Goal: Task Accomplishment & Management: Manage account settings

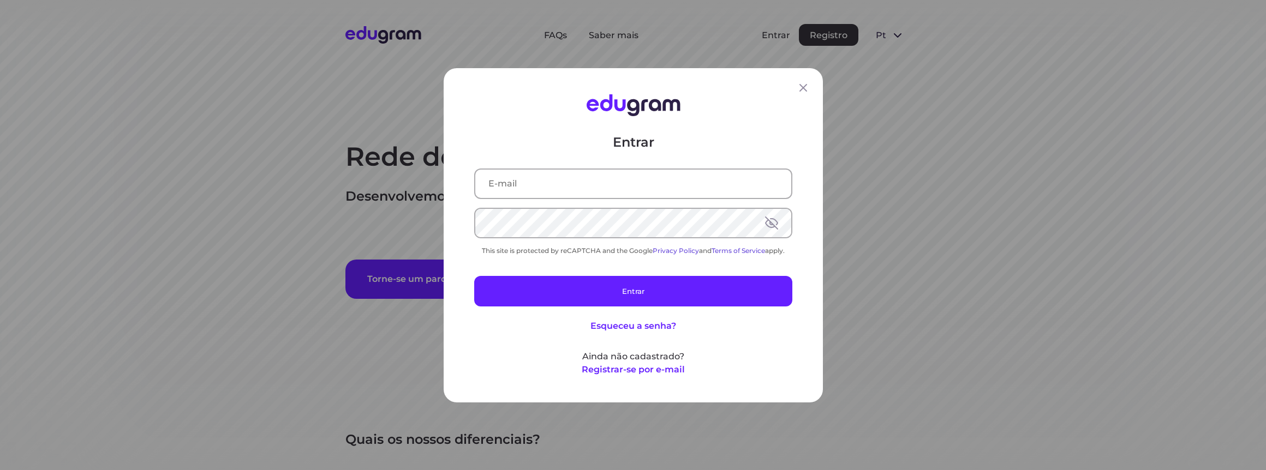
click at [589, 261] on div "Entrar This site is protected by reCAPTCHA and the Google Privacy Policy and Te…" at bounding box center [633, 254] width 318 height 243
drag, startPoint x: 589, startPoint y: 261, endPoint x: 619, endPoint y: 264, distance: 30.7
drag, startPoint x: 619, startPoint y: 264, endPoint x: 589, endPoint y: 264, distance: 30.6
click at [589, 264] on div "Entrar This site is protected by reCAPTCHA and the Google Privacy Policy and Te…" at bounding box center [633, 254] width 318 height 243
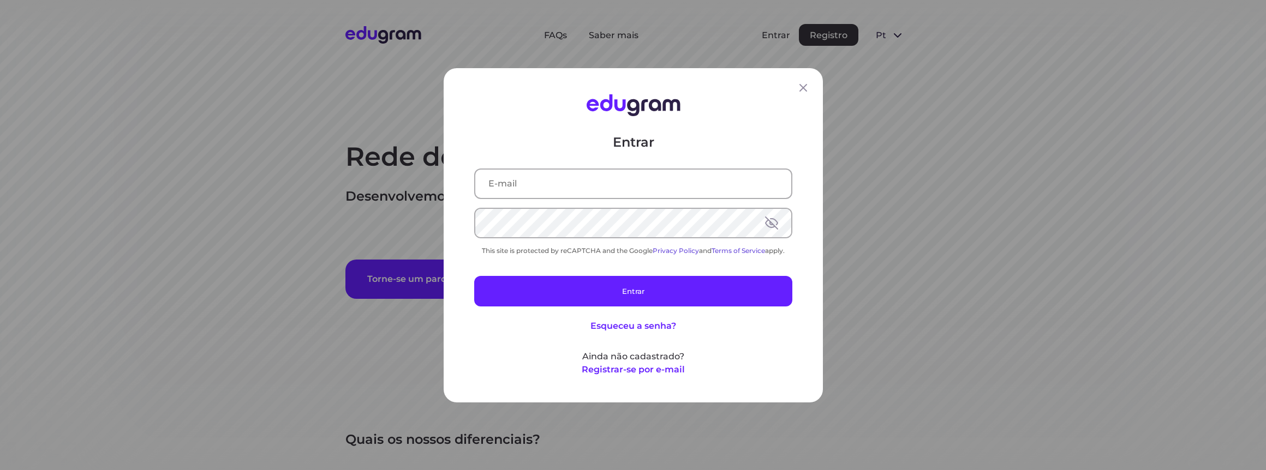
click at [765, 221] on button at bounding box center [771, 222] width 13 height 13
drag, startPoint x: 620, startPoint y: 170, endPoint x: 616, endPoint y: 177, distance: 8.3
click at [619, 170] on input "text" at bounding box center [633, 183] width 316 height 28
click at [611, 182] on input "text" at bounding box center [633, 183] width 316 height 28
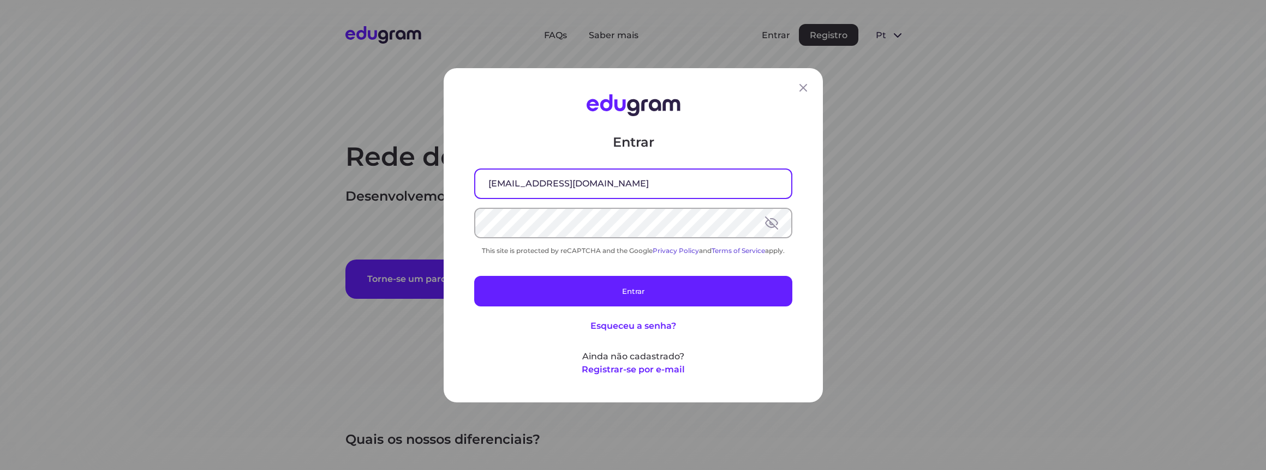
type input "[EMAIL_ADDRESS][DOMAIN_NAME]"
click at [607, 265] on div "Entrar [EMAIL_ADDRESS][DOMAIN_NAME] This site is protected by reCAPTCHA and the…" at bounding box center [633, 254] width 318 height 243
click at [800, 86] on icon at bounding box center [804, 88] width 8 height 8
